Goal: Task Accomplishment & Management: Manage account settings

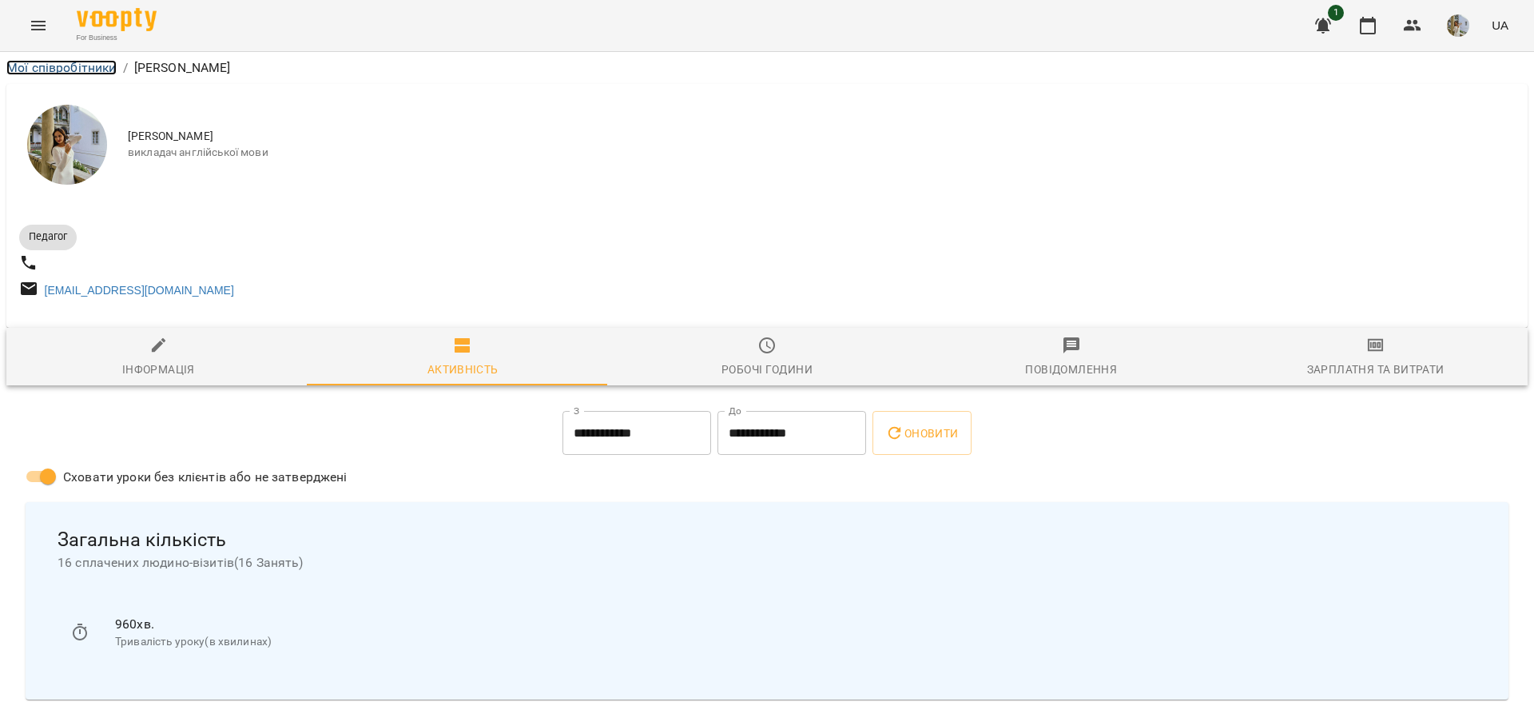
click at [80, 60] on link "Мої співробітники" at bounding box center [61, 67] width 110 height 15
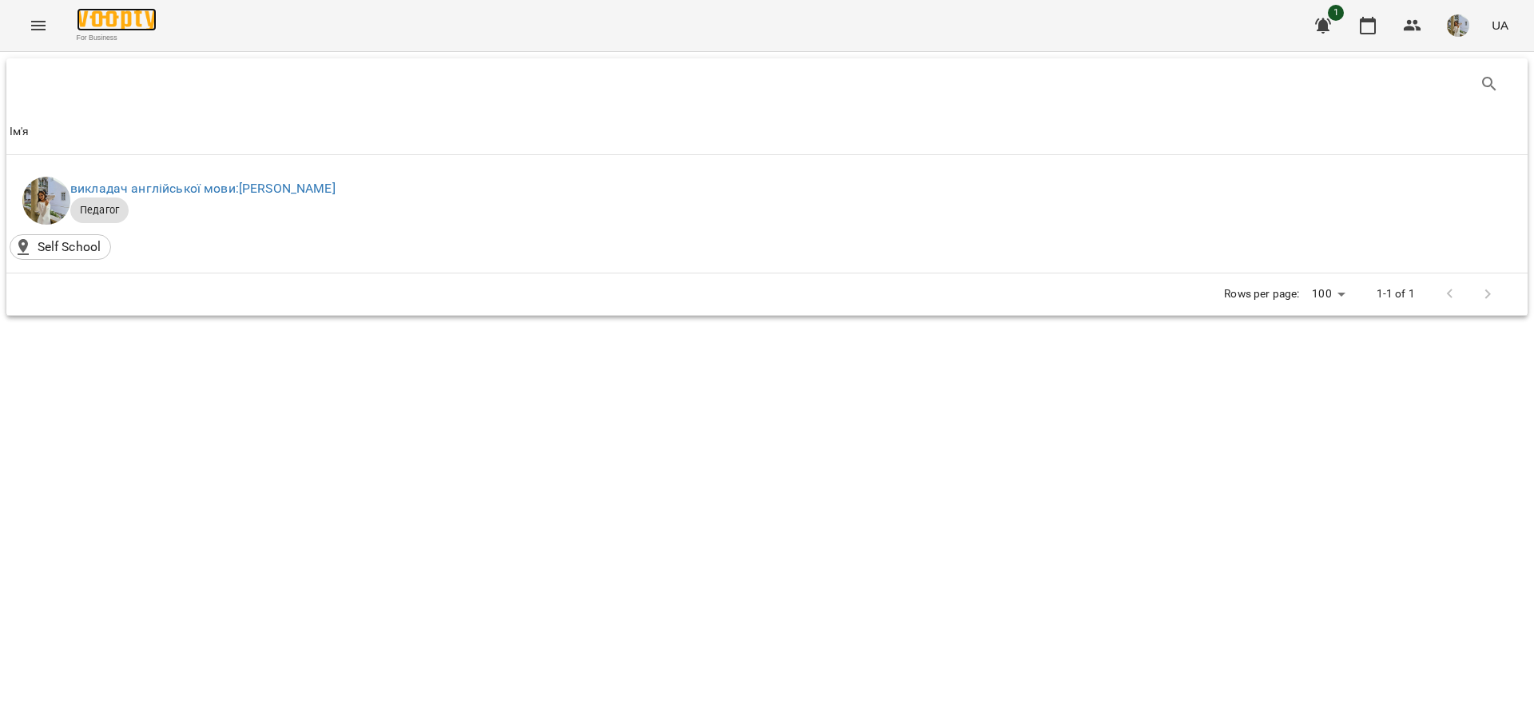
click at [97, 9] on img at bounding box center [117, 19] width 80 height 23
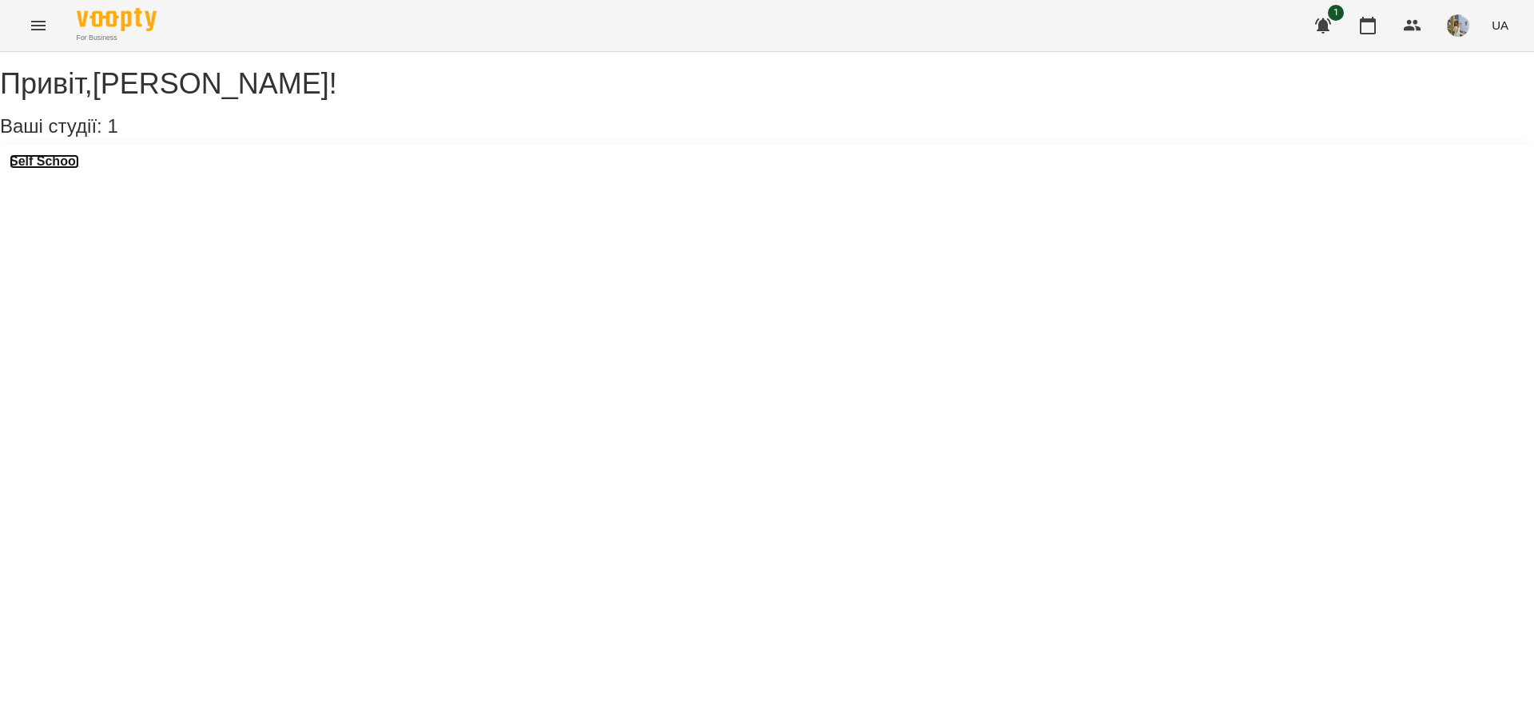
click at [77, 169] on h3 "Self School" at bounding box center [45, 161] width 70 height 14
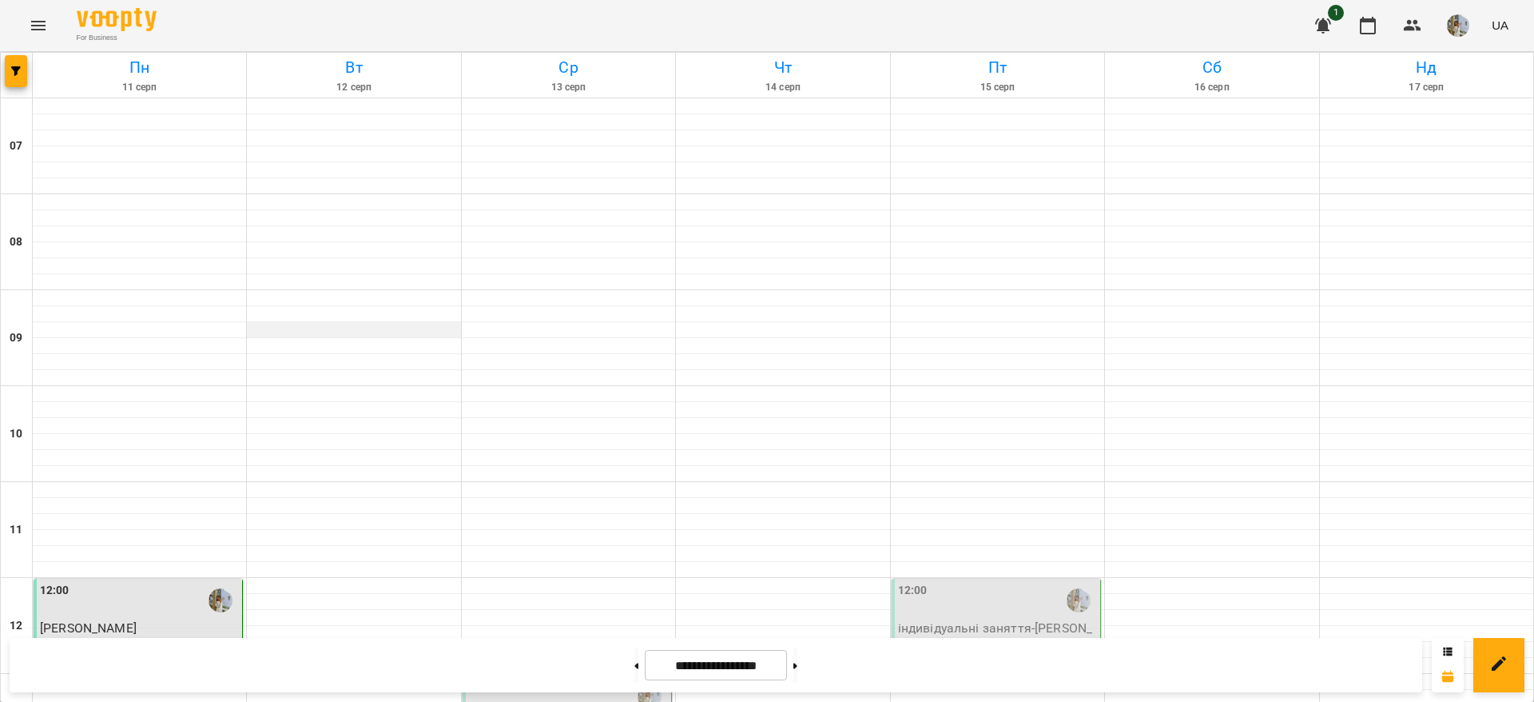
scroll to position [992, 0]
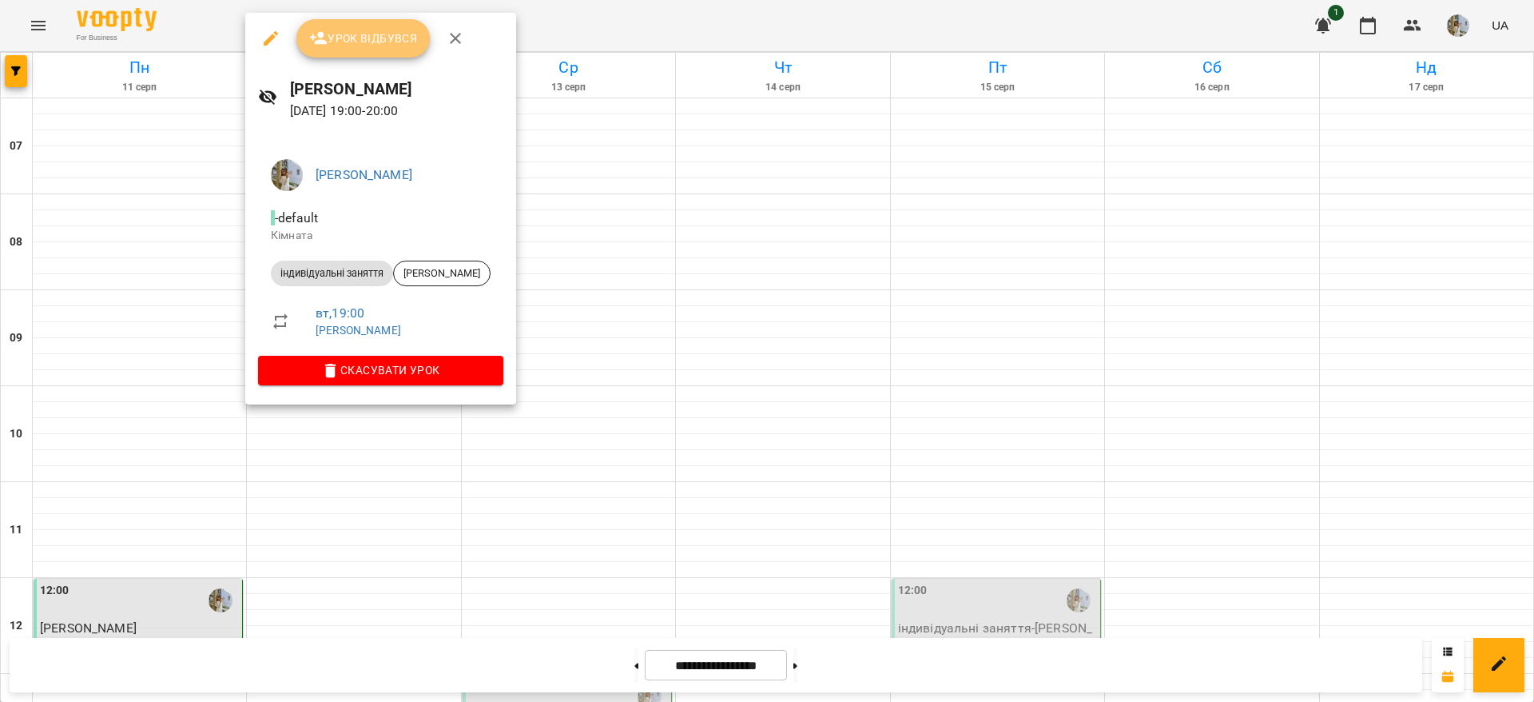
click at [376, 57] on button "Урок відбувся" at bounding box center [363, 38] width 134 height 38
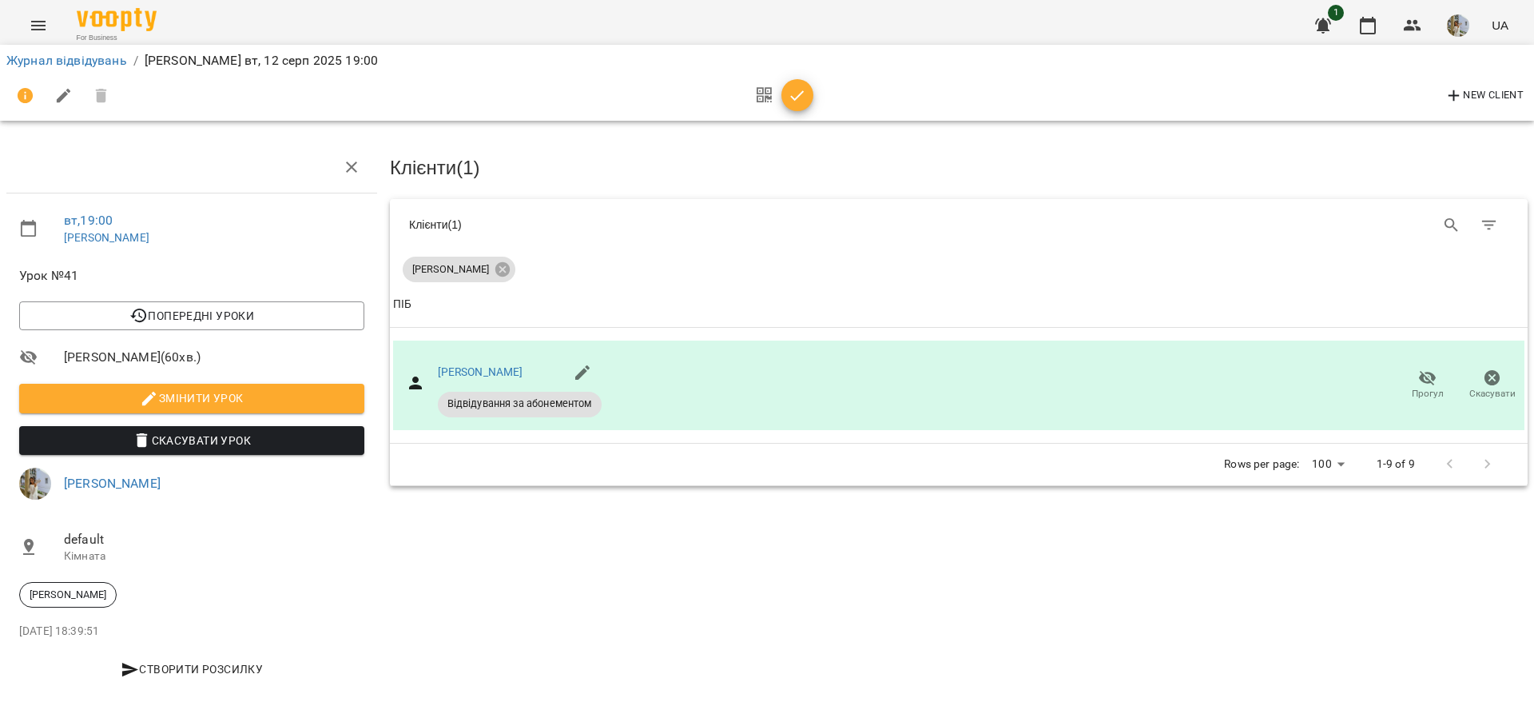
click at [797, 84] on button "button" at bounding box center [798, 95] width 32 height 32
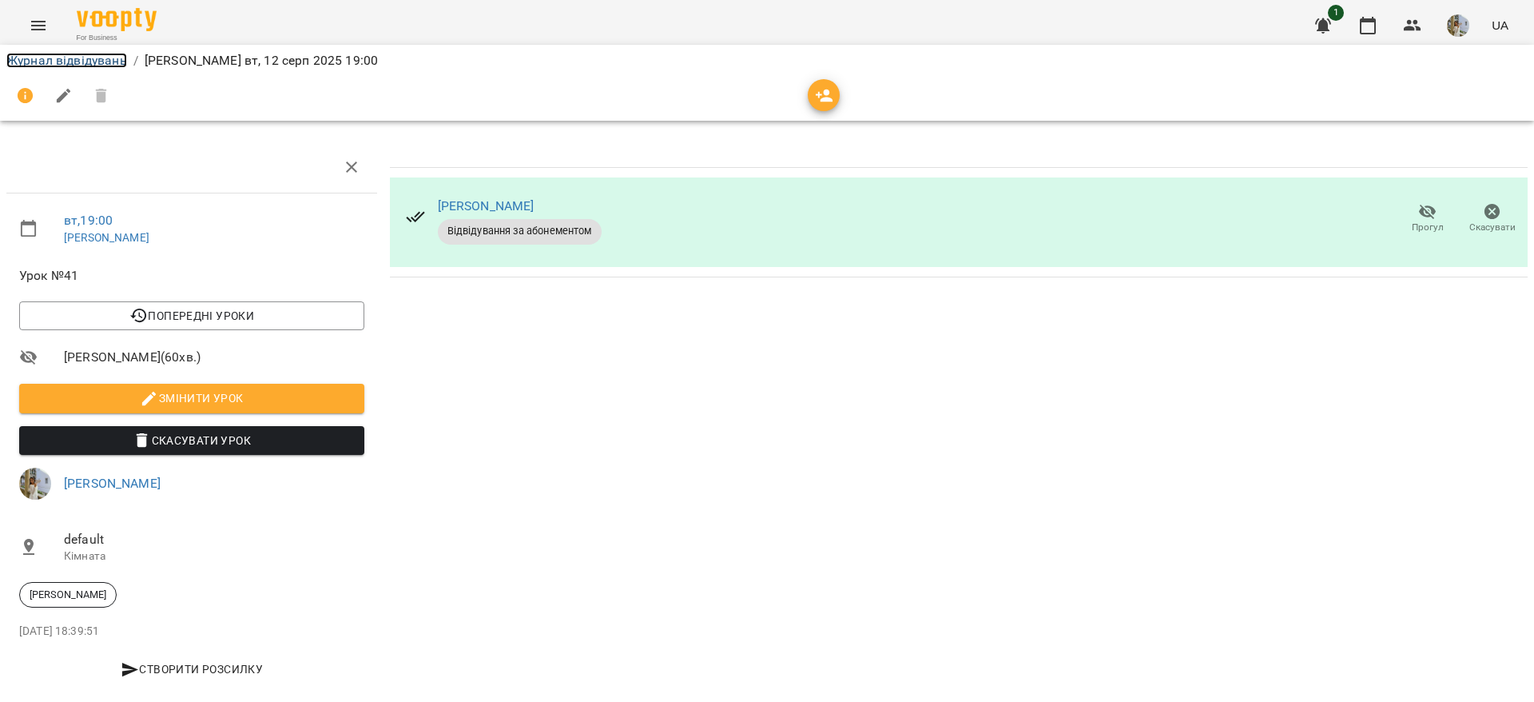
click at [119, 55] on link "Журнал відвідувань" at bounding box center [66, 60] width 121 height 15
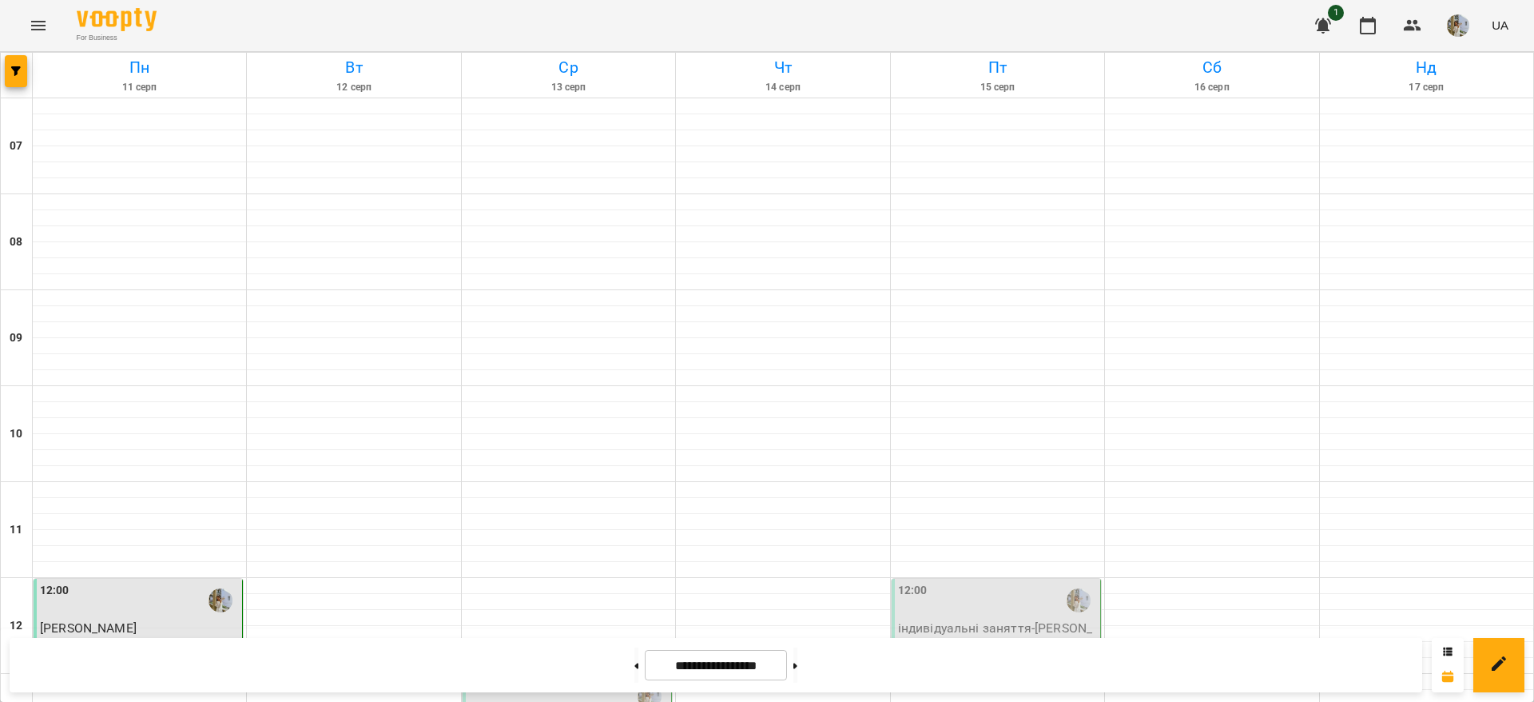
scroll to position [1003, 0]
select select "**********"
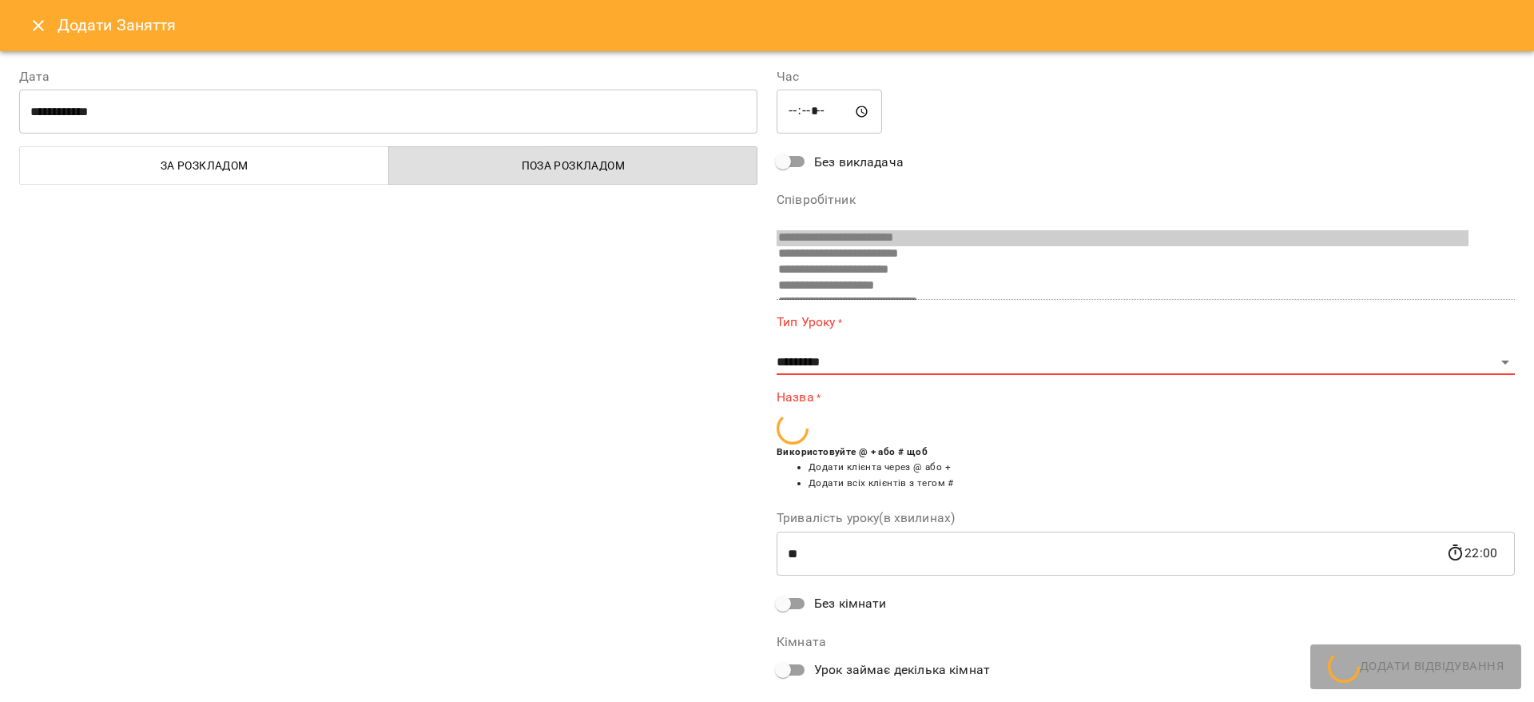
scroll to position [170, 0]
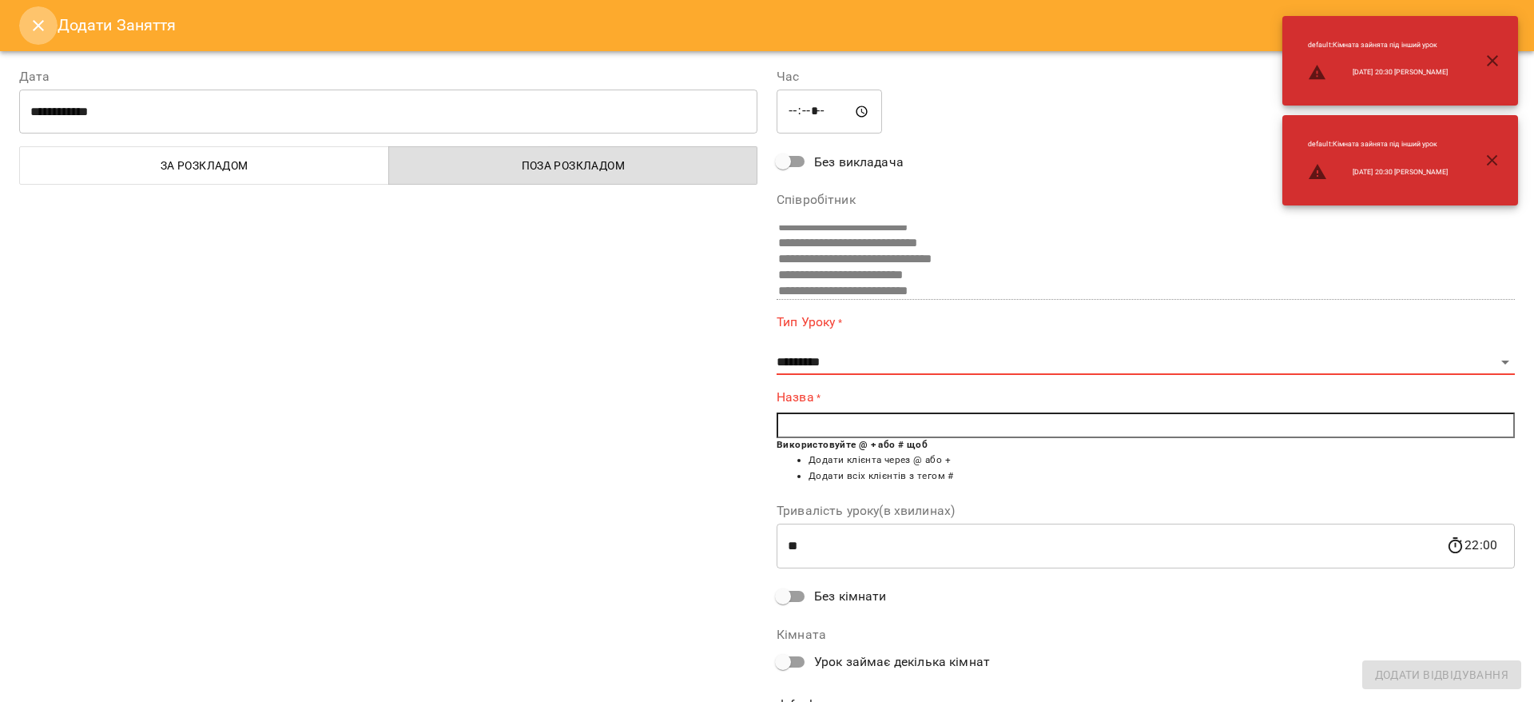
click at [30, 24] on icon "Close" at bounding box center [38, 25] width 19 height 19
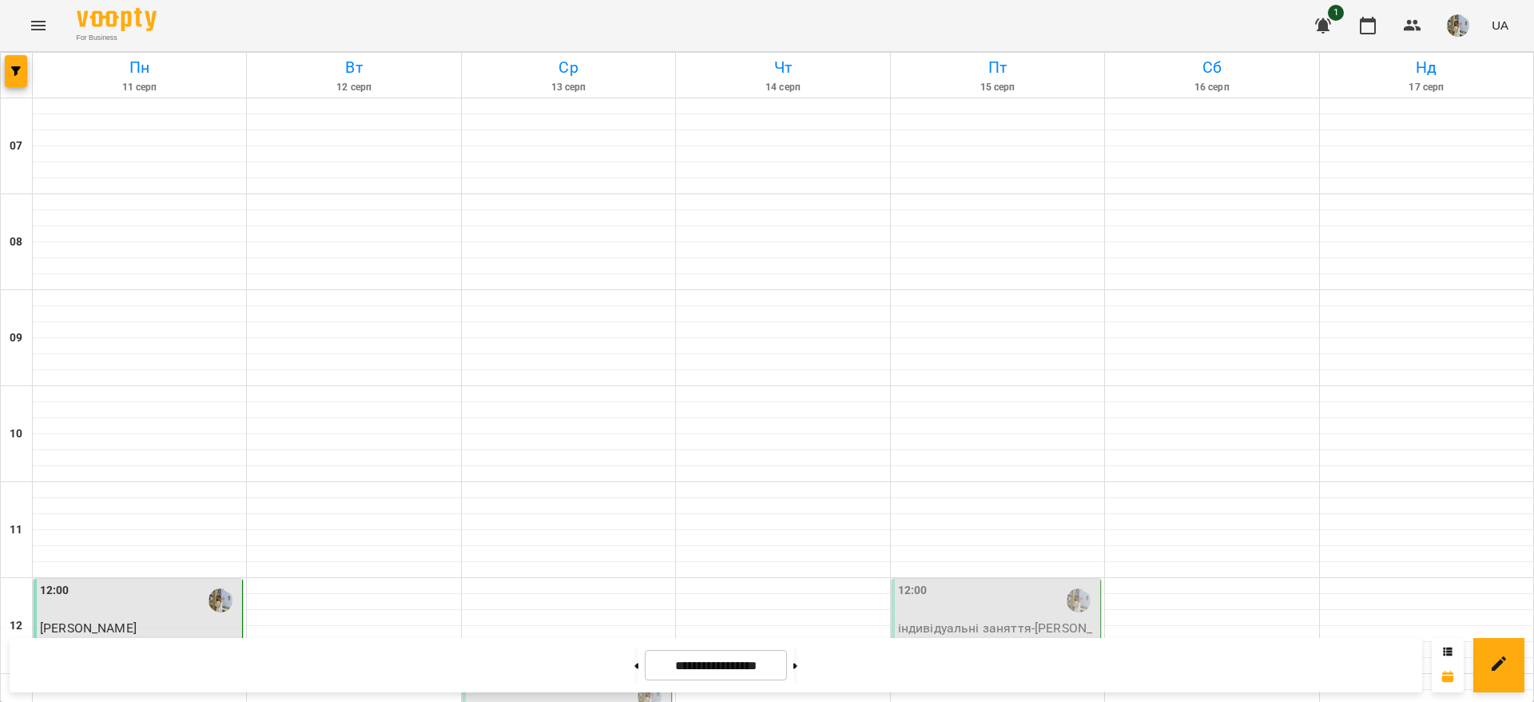
scroll to position [1003, 0]
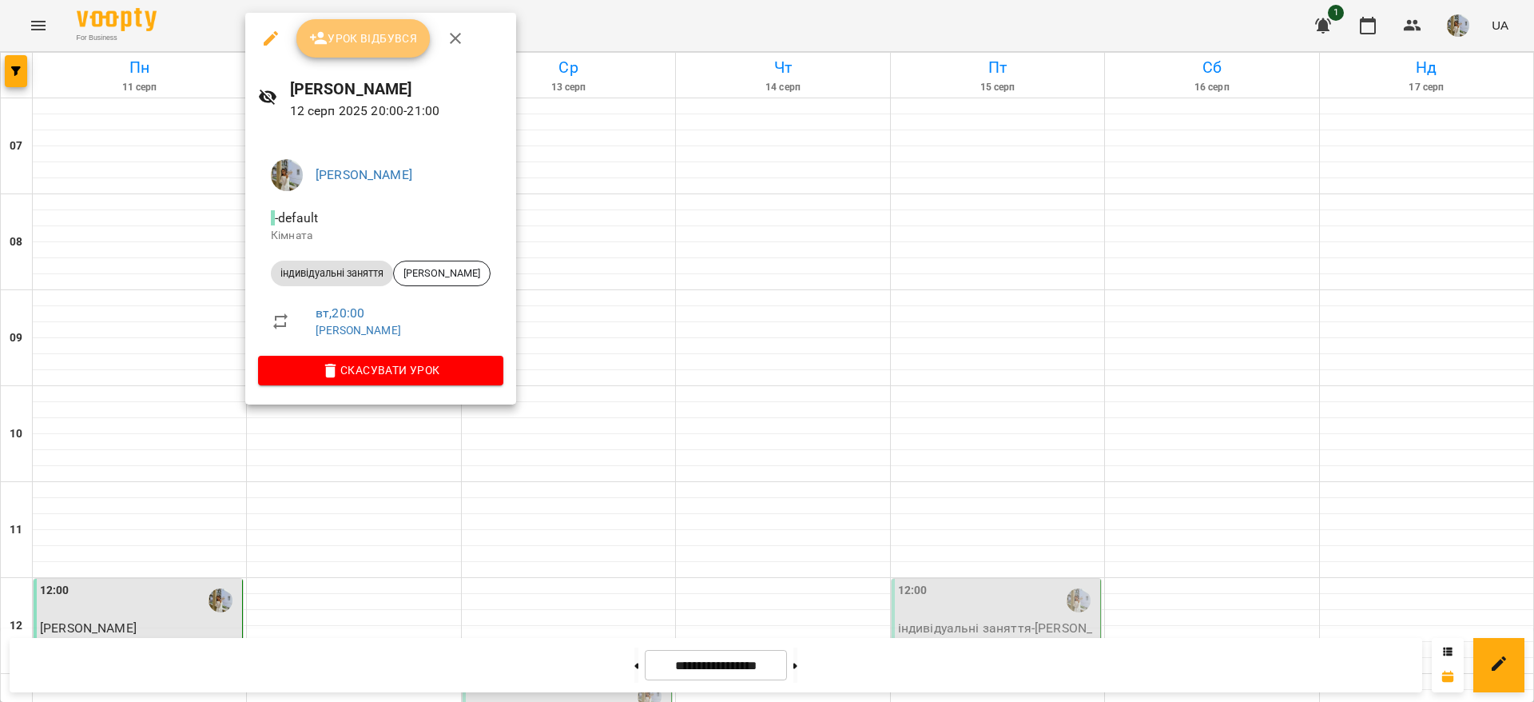
click at [397, 51] on button "Урок відбувся" at bounding box center [363, 38] width 134 height 38
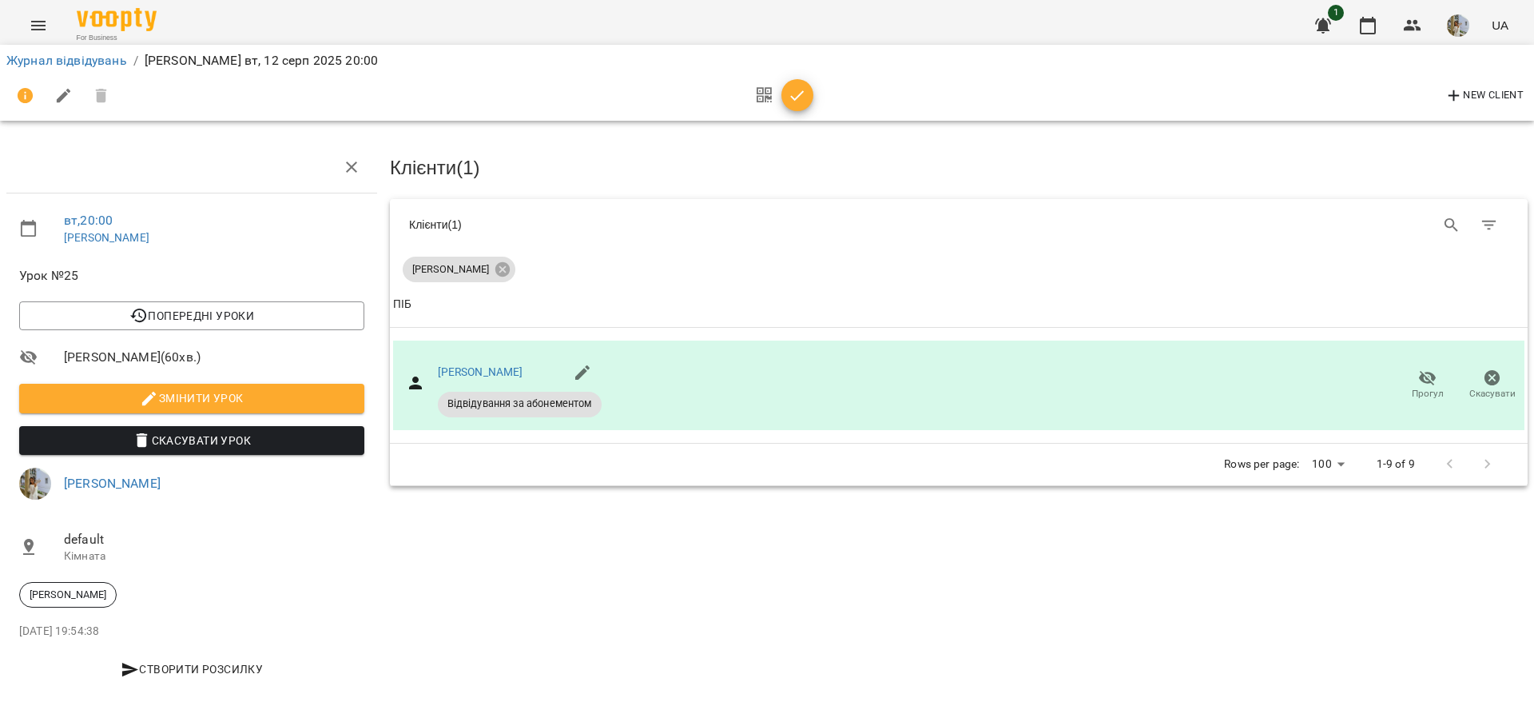
click at [812, 97] on span "button" at bounding box center [798, 95] width 32 height 19
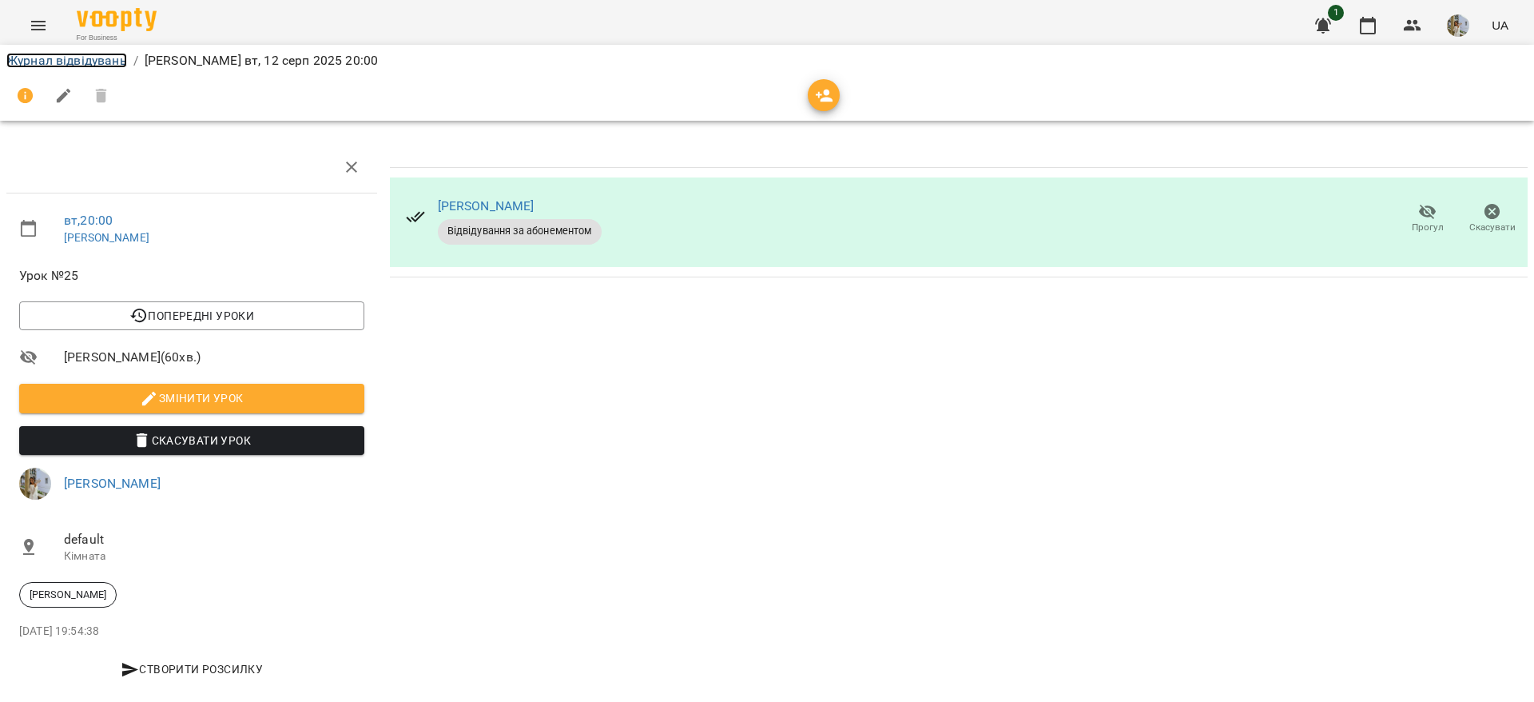
click at [101, 58] on link "Журнал відвідувань" at bounding box center [66, 60] width 121 height 15
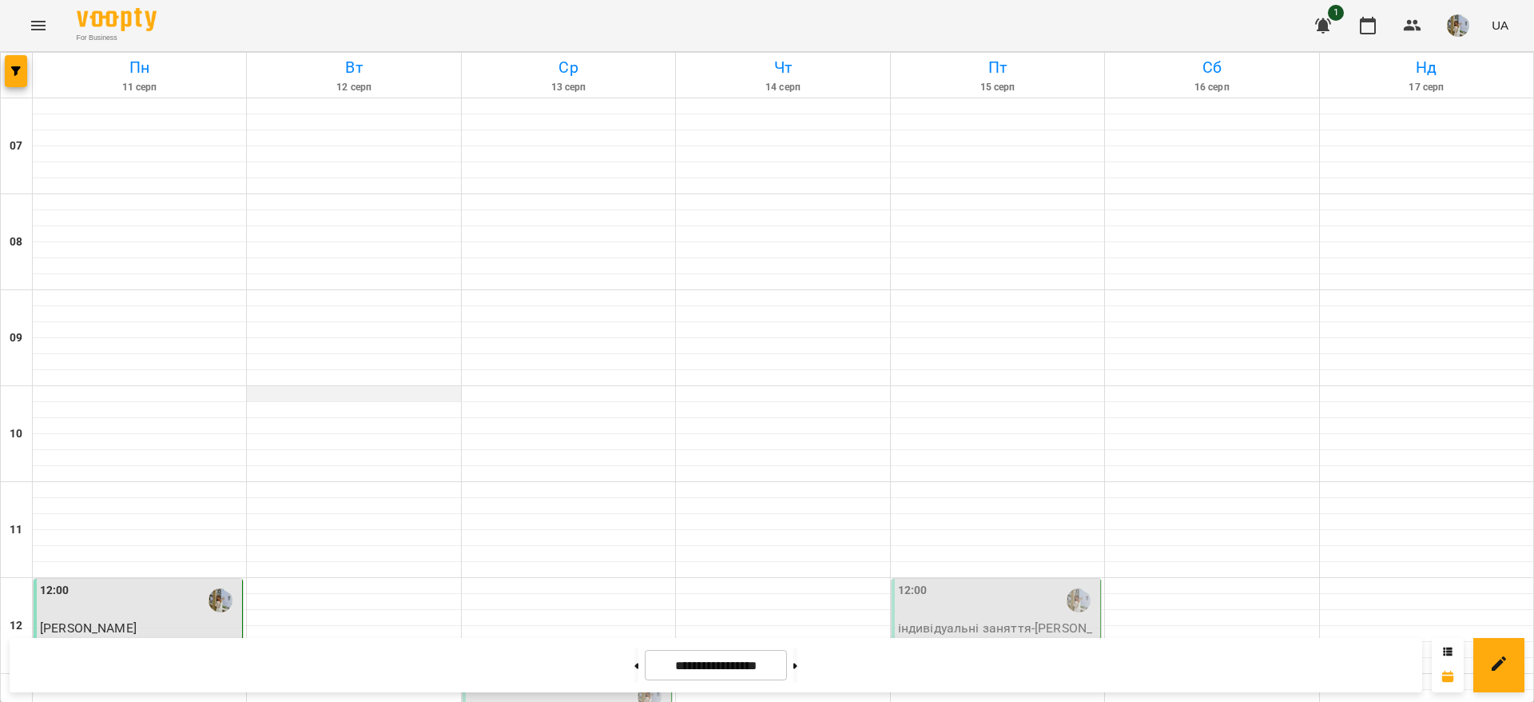
scroll to position [599, 0]
